Goal: Entertainment & Leisure: Consume media (video, audio)

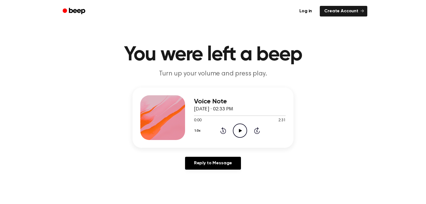
click at [241, 128] on icon "Play Audio" at bounding box center [240, 131] width 14 height 14
click at [234, 132] on icon "Play Audio" at bounding box center [240, 131] width 14 height 14
click at [242, 127] on icon "Play Audio" at bounding box center [240, 131] width 14 height 14
click at [244, 124] on icon "Play Audio" at bounding box center [240, 131] width 14 height 14
